Goal: Find contact information: Find contact information

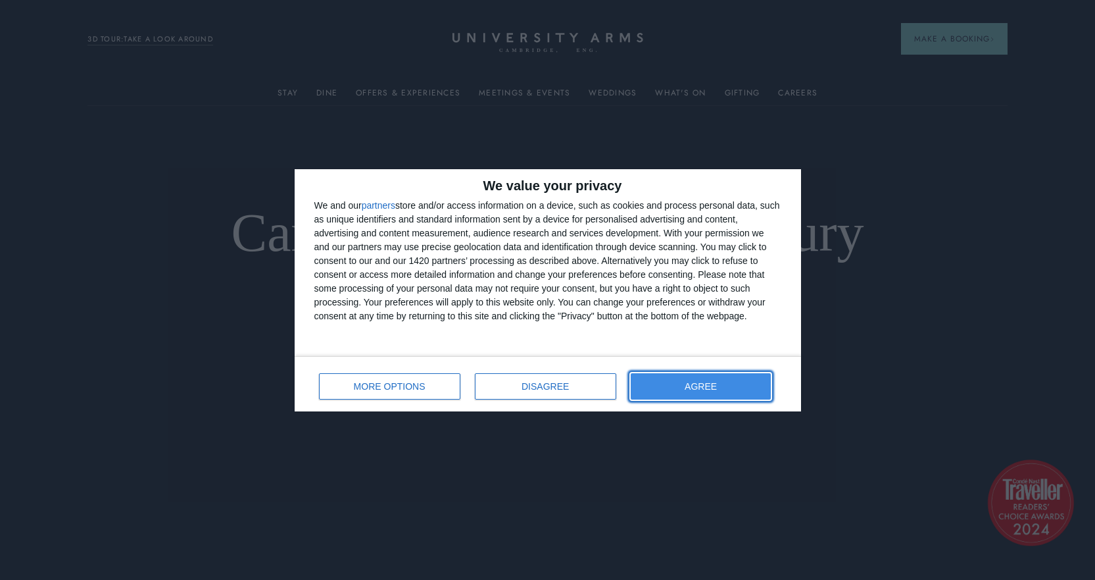
click at [680, 378] on button "AGREE" at bounding box center [701, 386] width 141 height 26
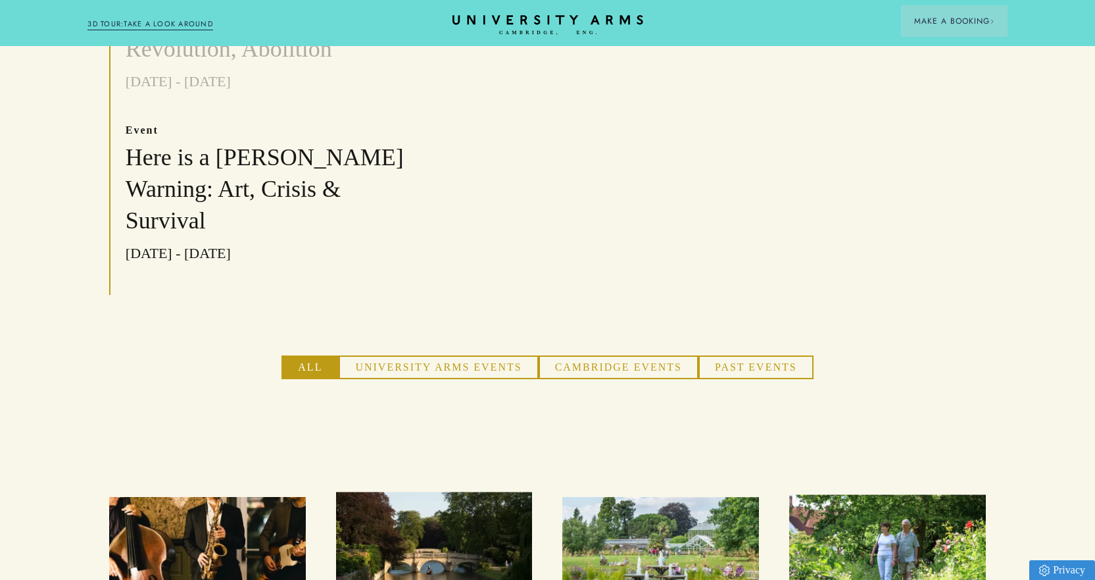
scroll to position [790, 0]
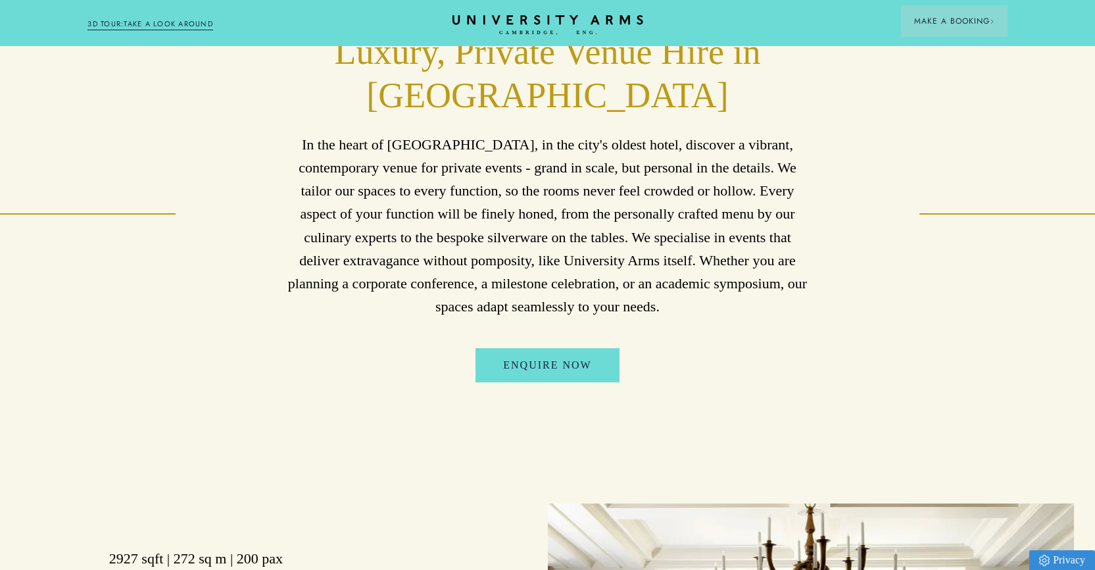
scroll to position [658, 0]
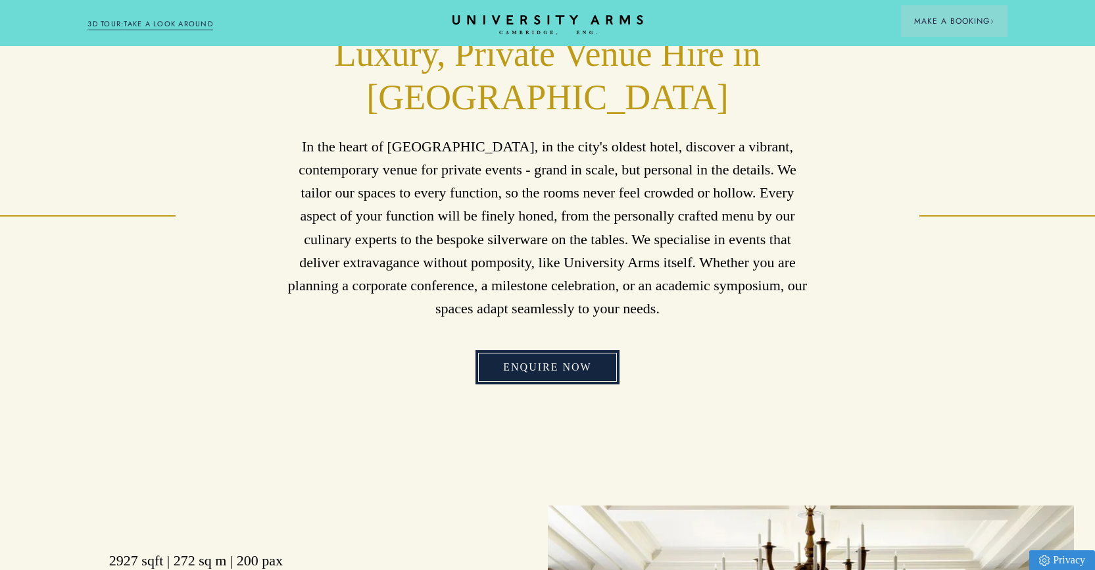
click at [565, 374] on link "Enquire Now" at bounding box center [547, 367] width 143 height 34
